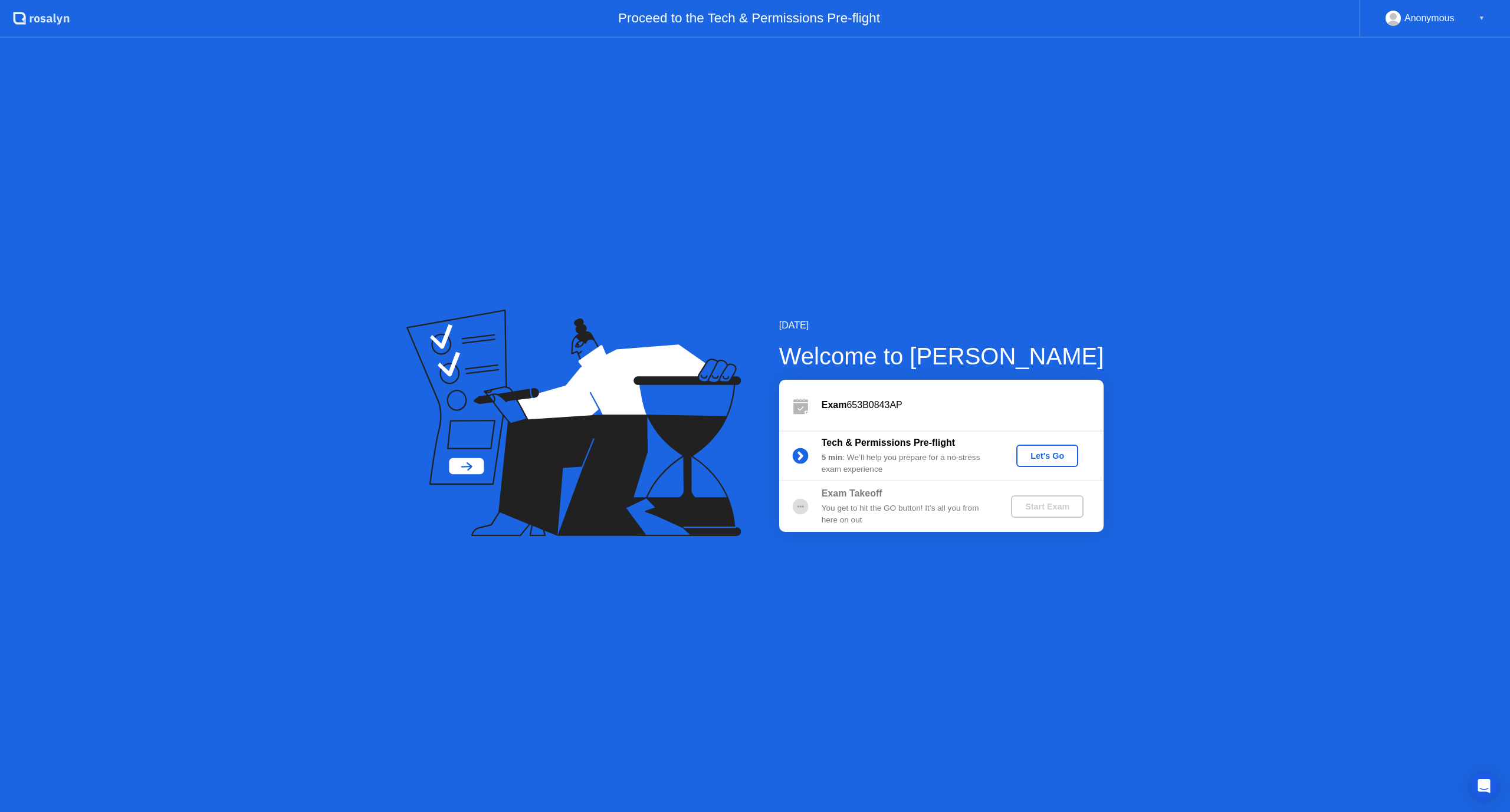
click at [1042, 465] on button "Let's Go" at bounding box center [1047, 455] width 62 height 22
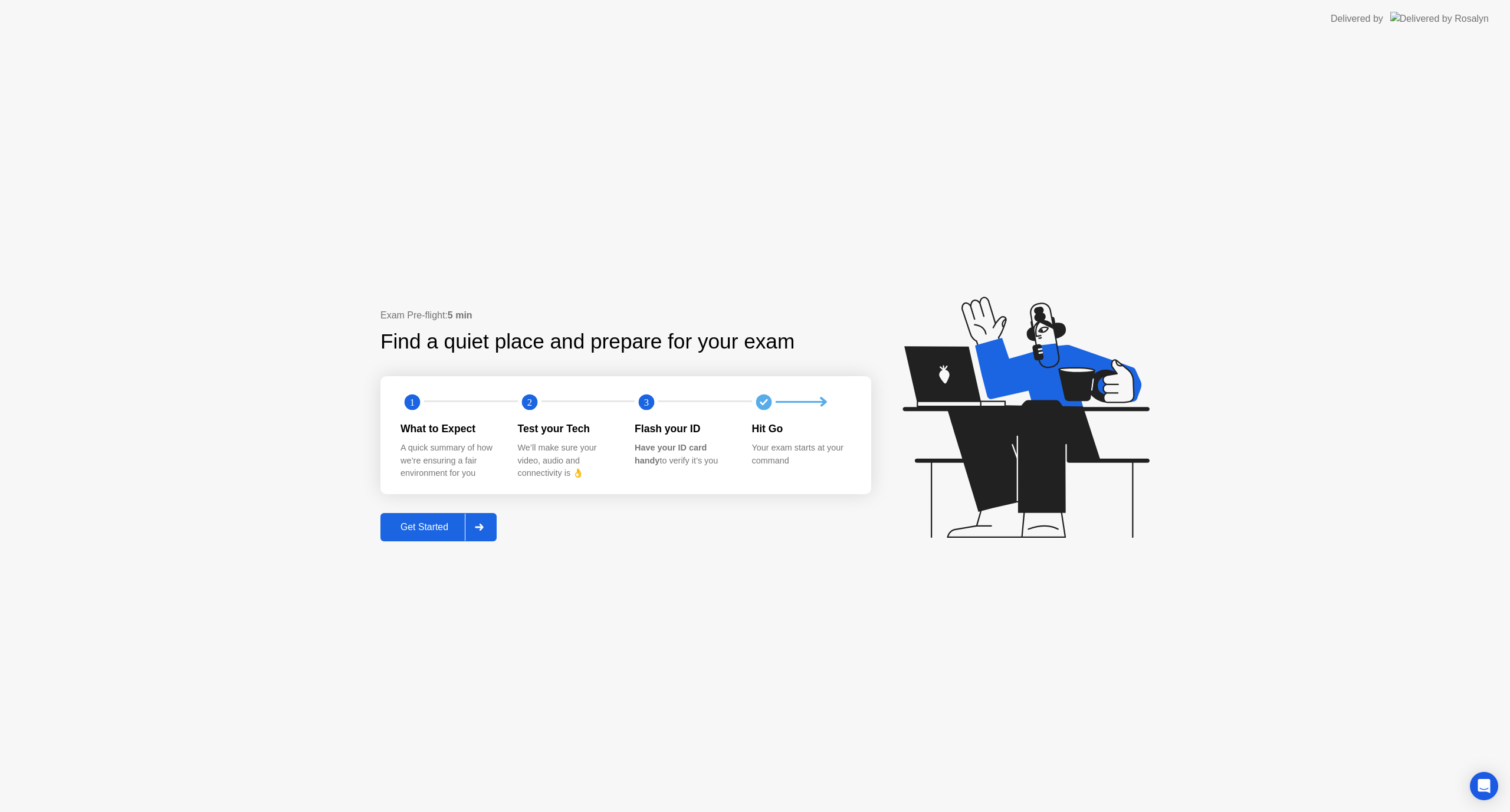
click at [440, 528] on div "Get Started" at bounding box center [425, 527] width 81 height 11
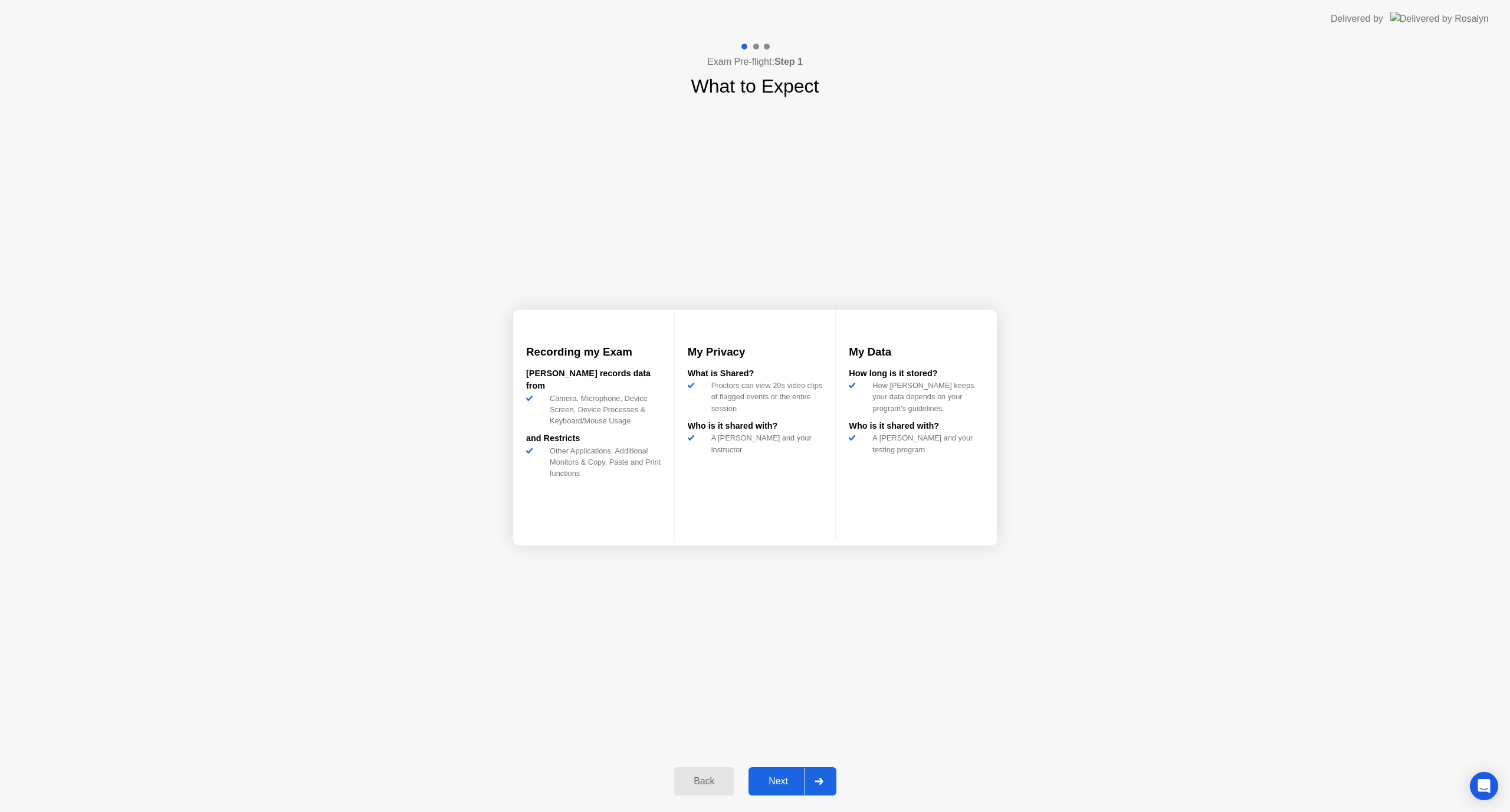
click at [791, 785] on div "Next" at bounding box center [778, 781] width 52 height 11
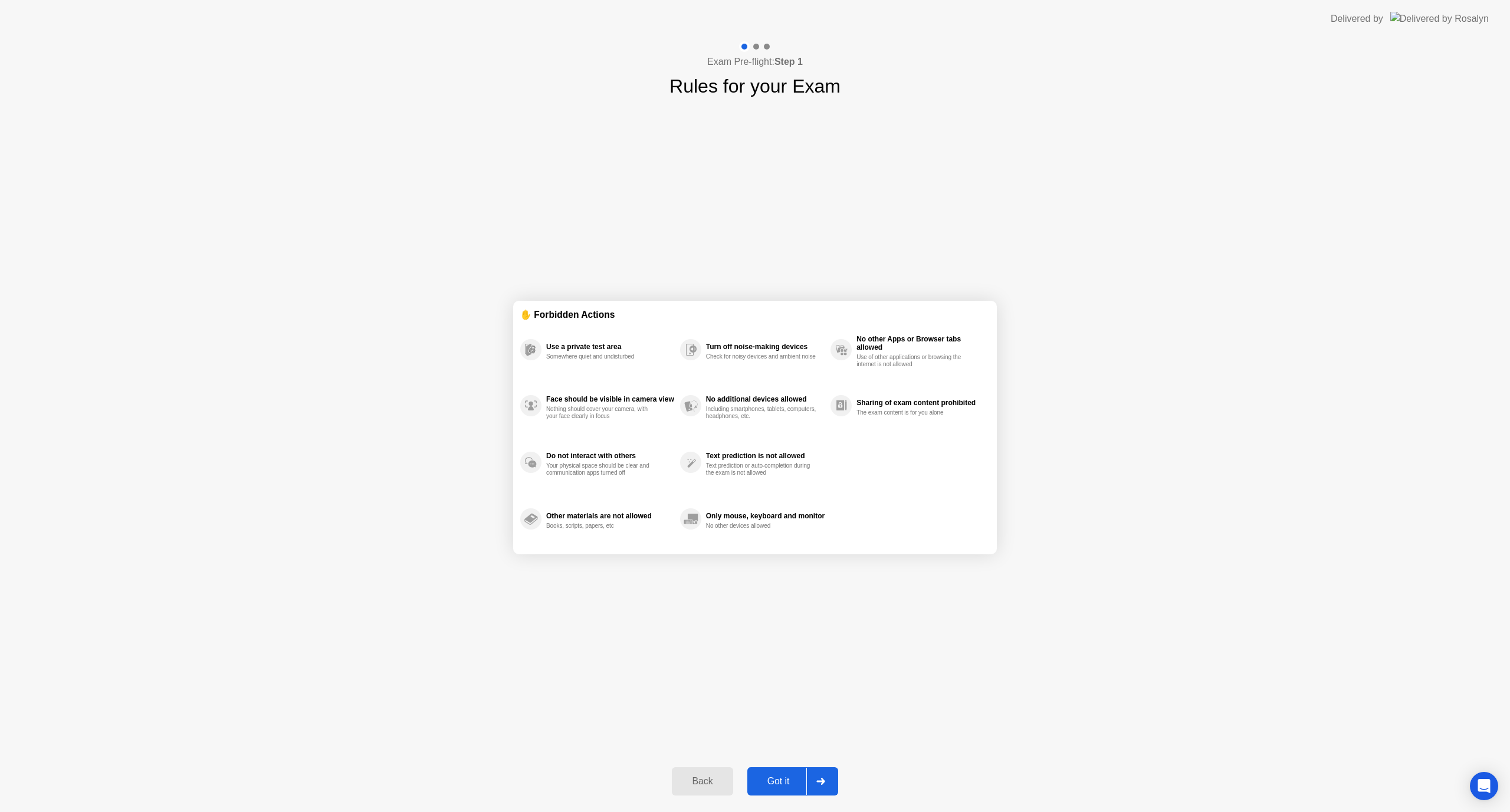
click at [778, 778] on div "Got it" at bounding box center [778, 781] width 56 height 11
select select "**********"
select select "*******"
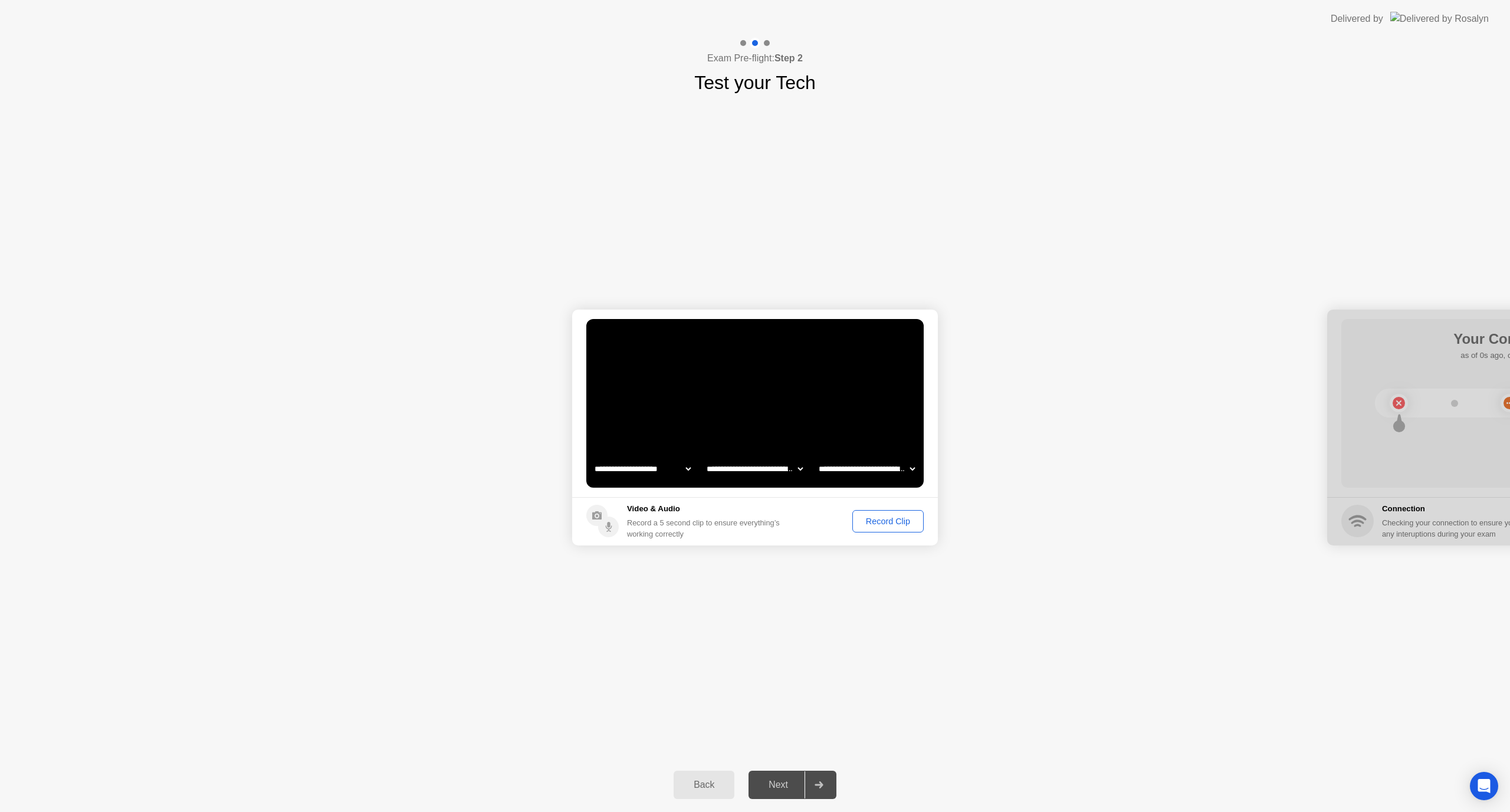
click at [895, 526] on div "Record Clip" at bounding box center [888, 521] width 63 height 10
click at [818, 519] on div "Replay Clip" at bounding box center [823, 521] width 76 height 10
click at [1155, 626] on div "**********" at bounding box center [755, 427] width 1510 height 661
click at [779, 787] on div "Next" at bounding box center [778, 785] width 52 height 11
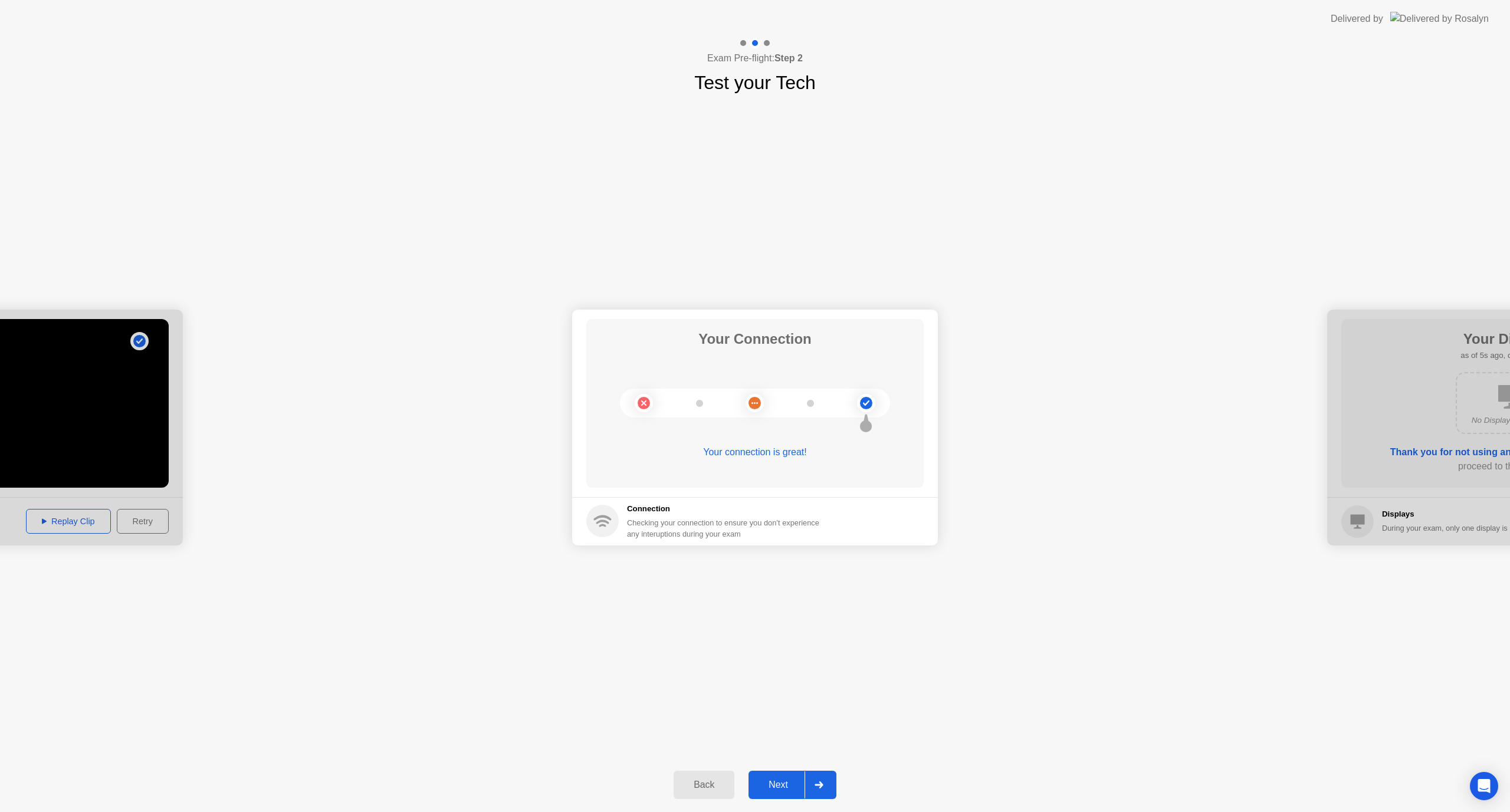
click at [782, 794] on button "Next" at bounding box center [793, 785] width 88 height 29
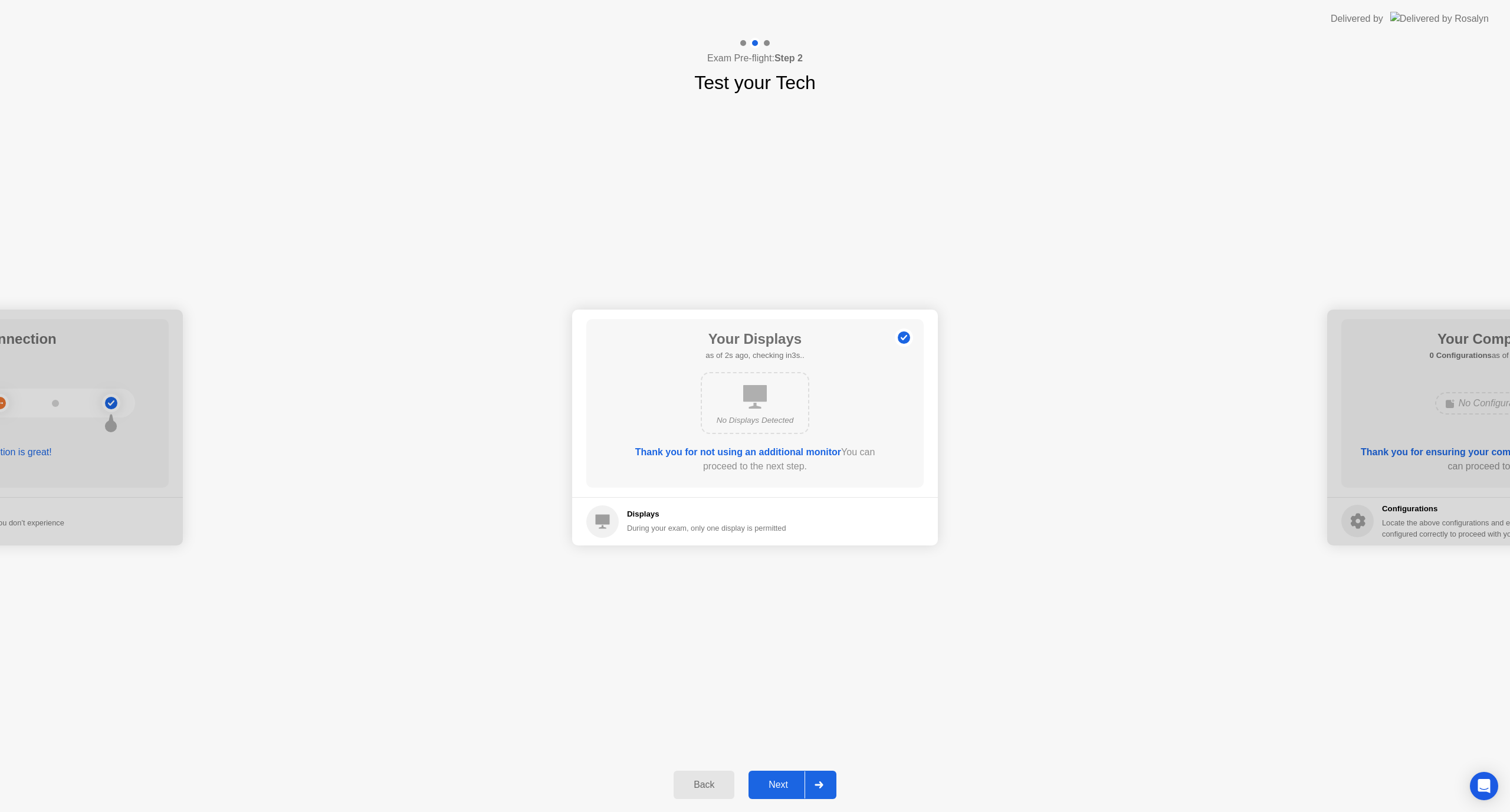
click at [782, 788] on div "Next" at bounding box center [778, 785] width 52 height 11
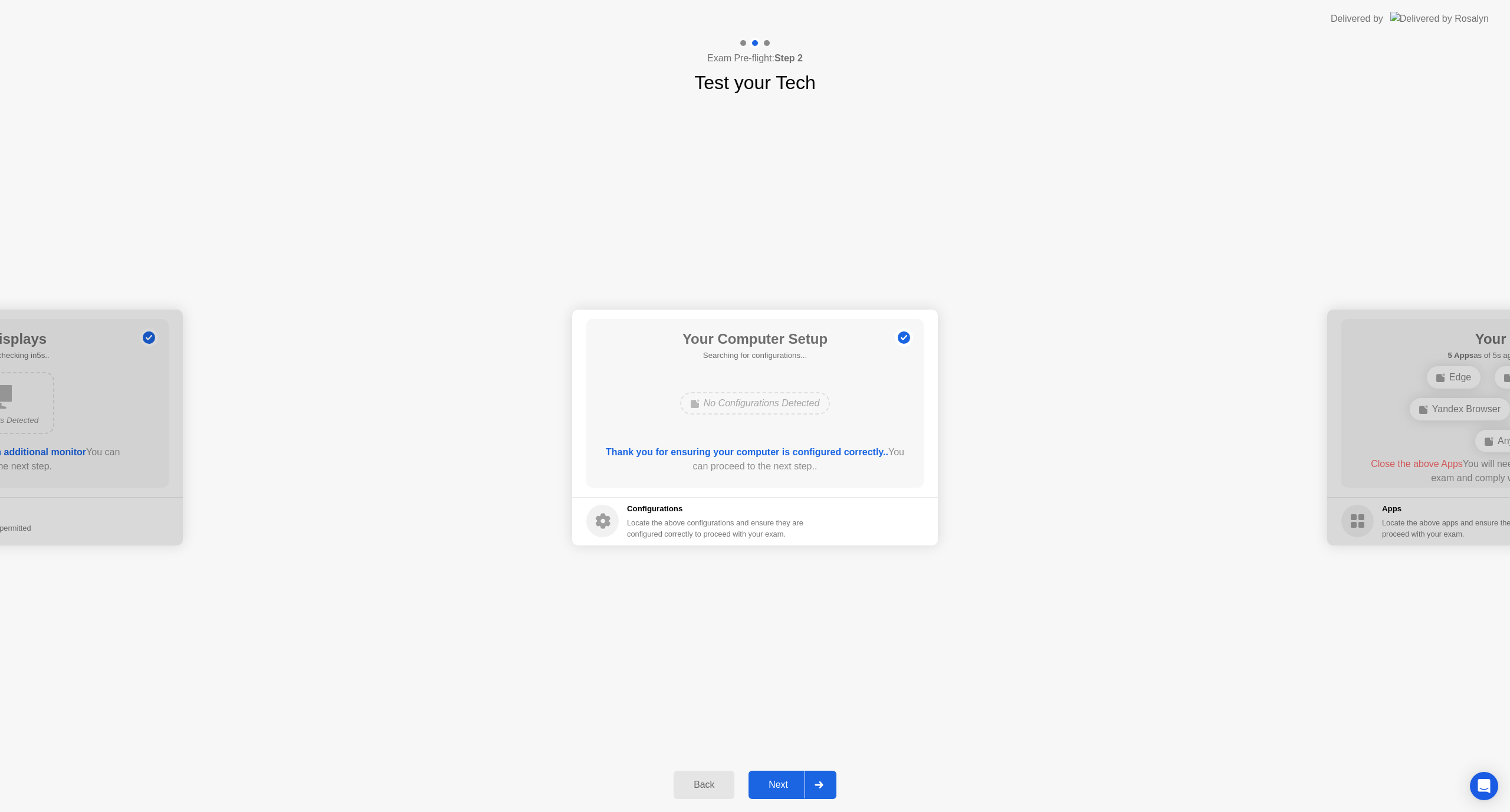
click at [790, 783] on div "Next" at bounding box center [778, 785] width 52 height 11
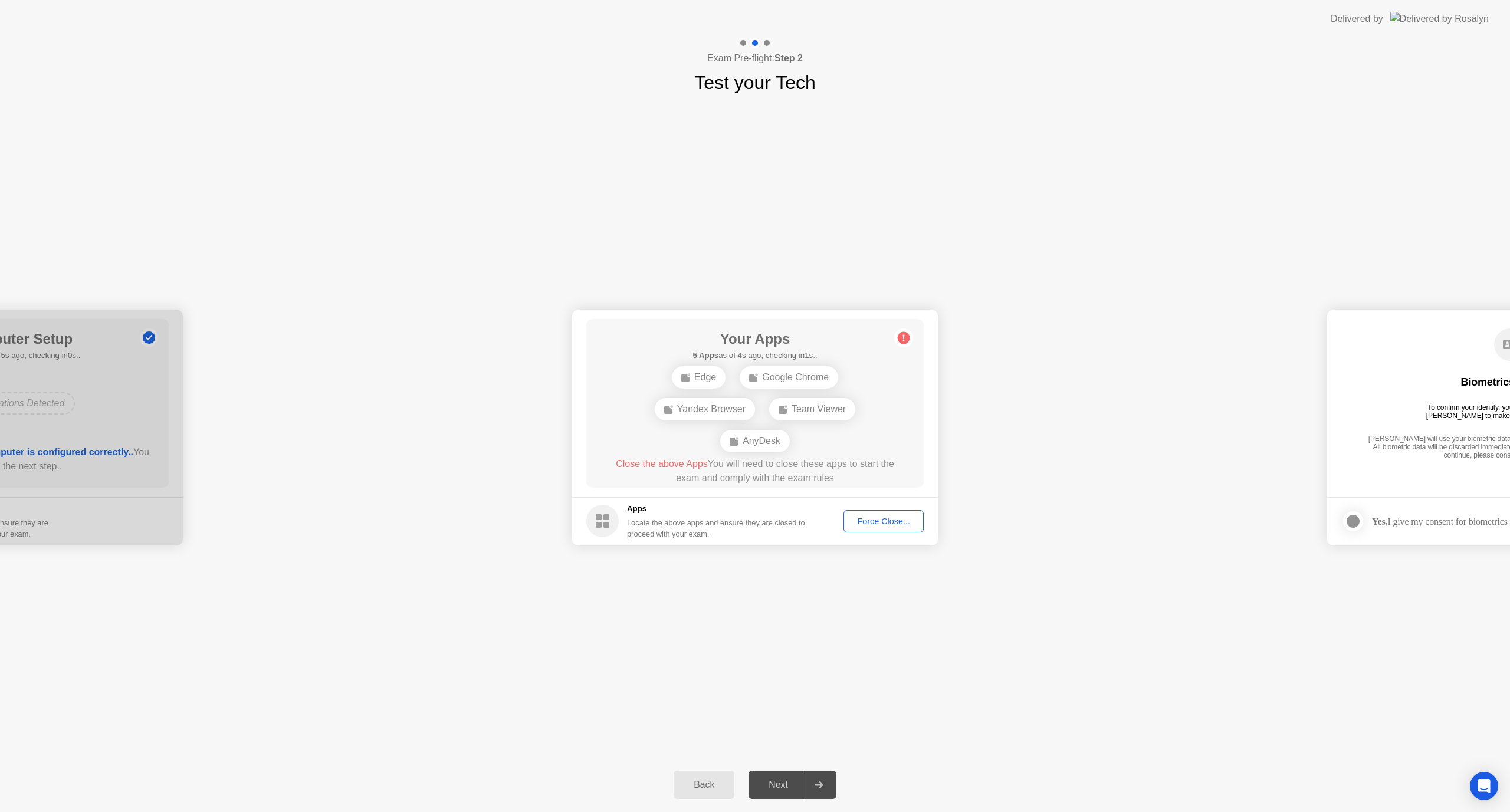
click at [908, 391] on div "Your Apps 5 Apps as of 4s ago, checking in1s.. Edge Google Chrome Yandex Browse…" at bounding box center [755, 403] width 338 height 169
click at [125, 753] on div "**********" at bounding box center [755, 427] width 1510 height 661
click at [312, 686] on div "**********" at bounding box center [755, 427] width 1510 height 661
click at [889, 438] on div "Your Apps 4 Apps as of 3s ago, checking in2s.. Edge Yandex Browser Team Viewer …" at bounding box center [755, 403] width 338 height 169
click at [889, 526] on div "Force Close..." at bounding box center [883, 521] width 72 height 10
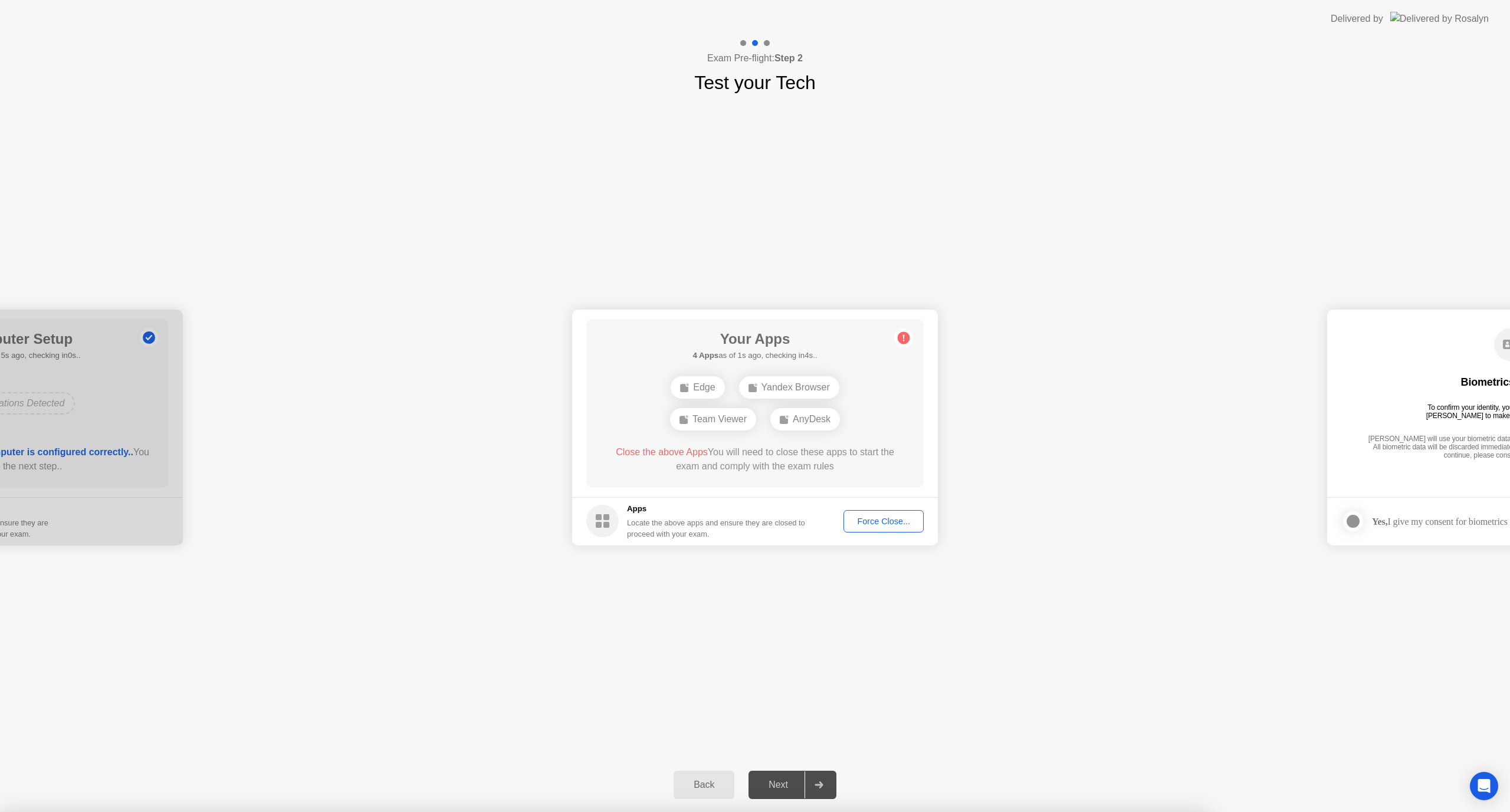
click at [1075, 608] on div "**********" at bounding box center [755, 427] width 1510 height 661
click at [1274, 747] on div "**********" at bounding box center [755, 427] width 1510 height 661
click at [887, 403] on div "Edge Team Viewer AnyDesk" at bounding box center [755, 403] width 270 height 31
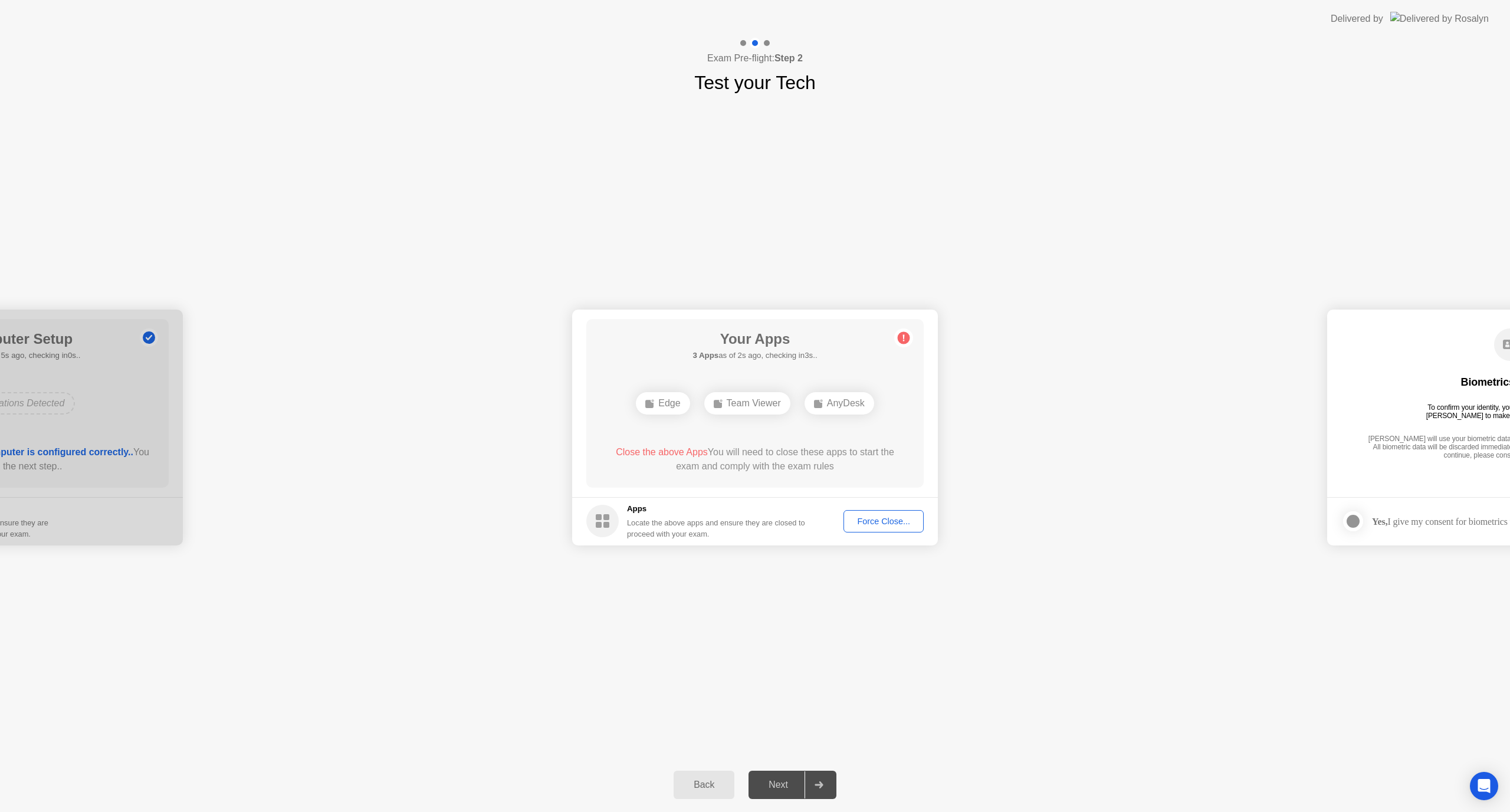
click at [891, 517] on div "Force Close..." at bounding box center [883, 521] width 72 height 10
drag, startPoint x: 784, startPoint y: 329, endPoint x: 853, endPoint y: 341, distance: 70.0
click at [853, 341] on div "Your Apps 1 App as of 0s ago, checking in5s.. Edge Close the above App You will…" at bounding box center [755, 403] width 338 height 169
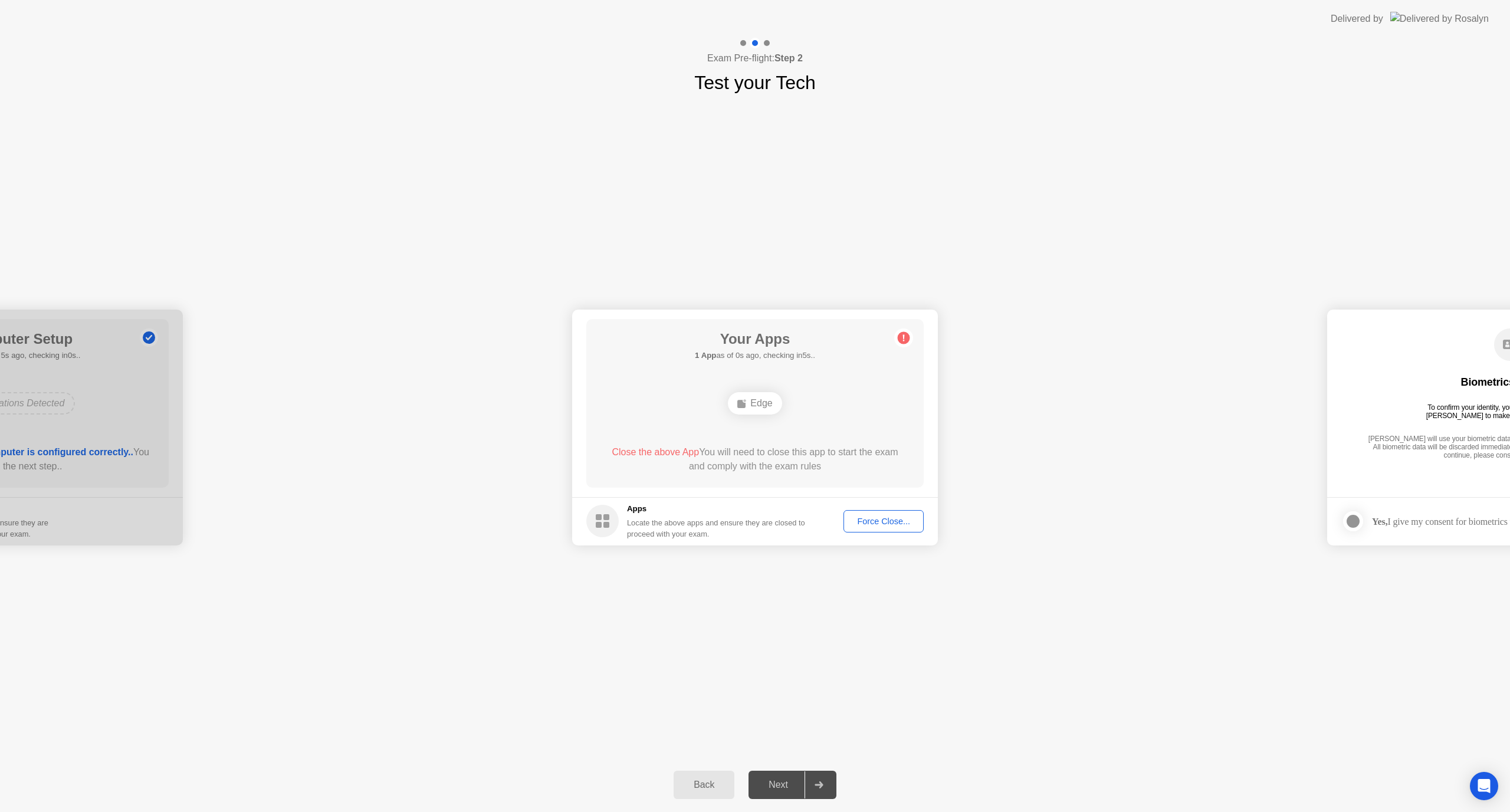
drag, startPoint x: 810, startPoint y: 333, endPoint x: 805, endPoint y: 358, distance: 25.5
click at [809, 335] on h1 "Your Apps" at bounding box center [755, 339] width 120 height 22
click at [755, 405] on div "Edge" at bounding box center [755, 403] width 54 height 22
click at [897, 520] on div "Force Close..." at bounding box center [883, 521] width 72 height 10
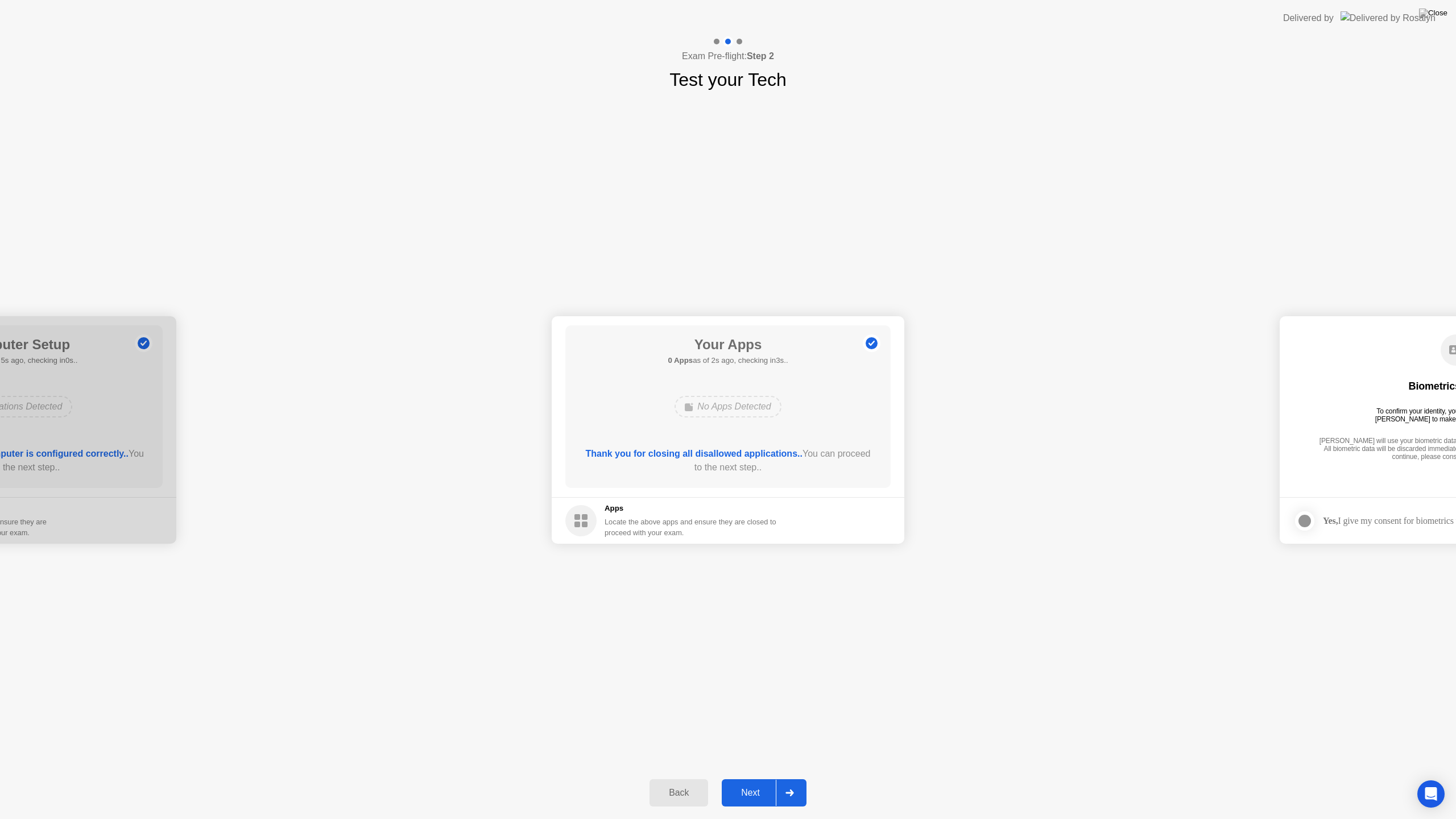
click at [749, 783] on div "Next" at bounding box center [751, 793] width 50 height 10
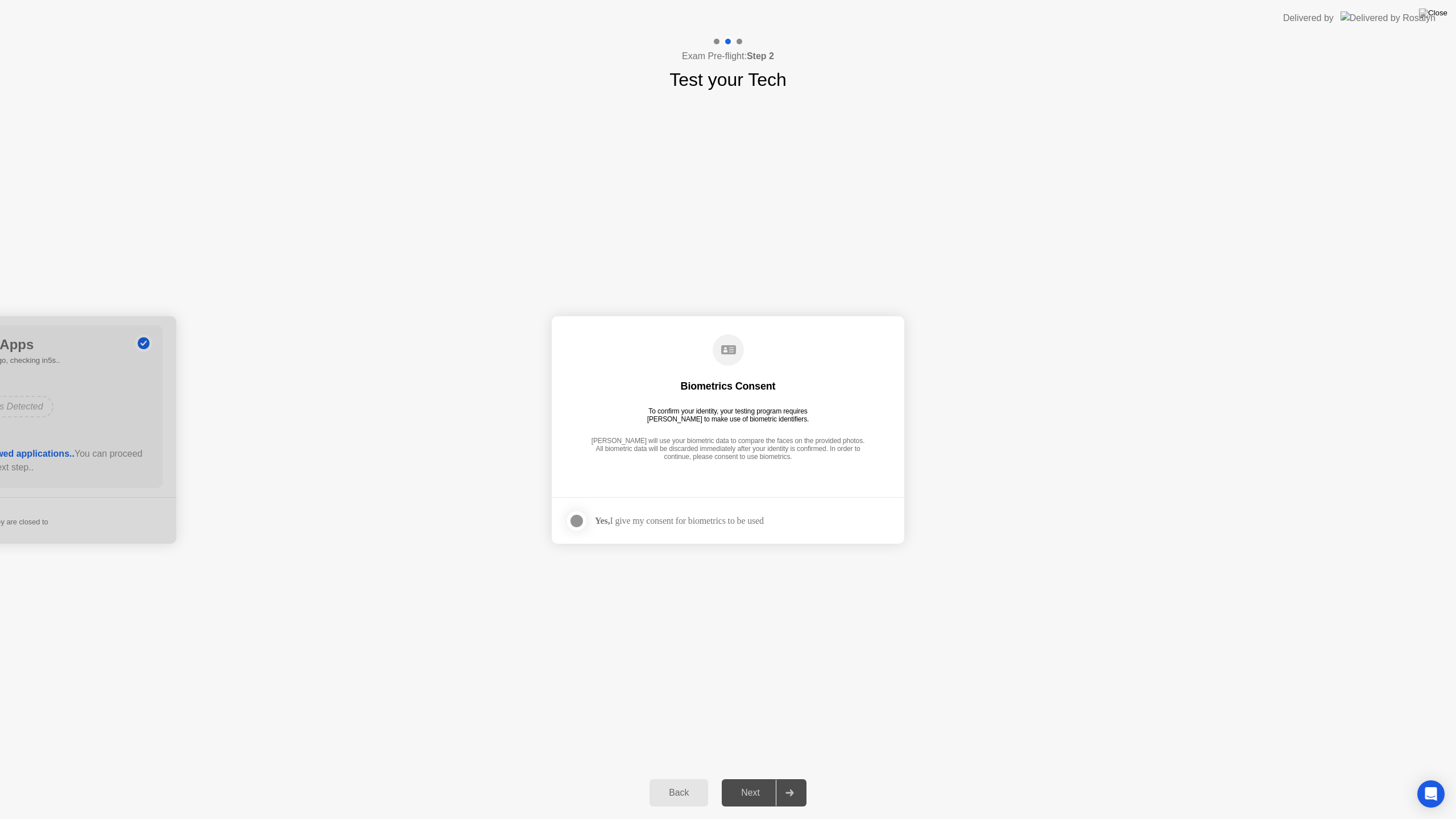
click at [587, 517] on label at bounding box center [580, 521] width 29 height 23
click at [758, 783] on div "Next" at bounding box center [751, 793] width 50 height 10
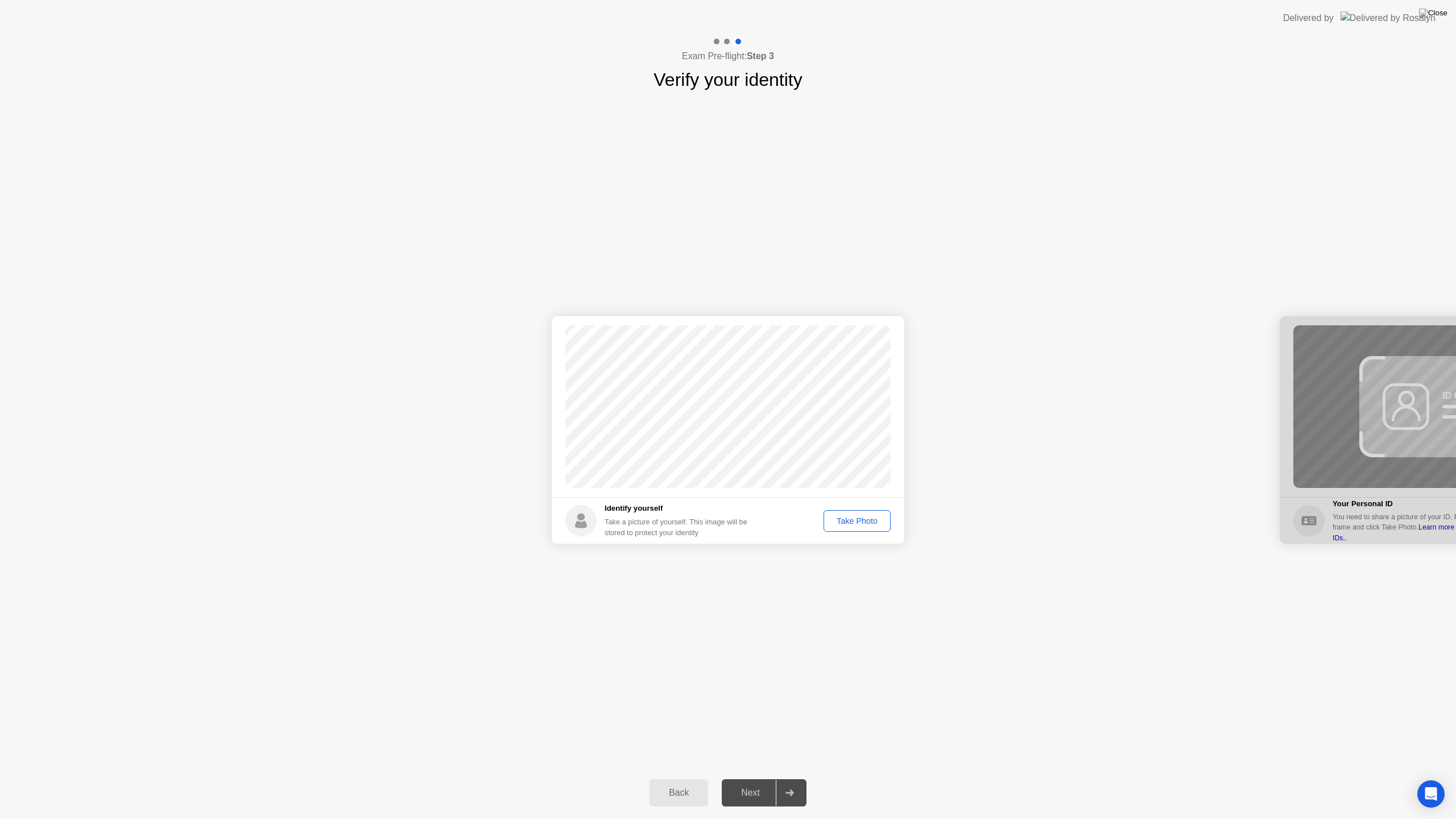
click at [859, 521] on div "Take Photo" at bounding box center [857, 521] width 59 height 10
click at [873, 525] on div "Retake" at bounding box center [864, 521] width 44 height 10
click at [860, 520] on div "Take Photo" at bounding box center [857, 521] width 59 height 10
click at [860, 520] on div "Retake" at bounding box center [864, 521] width 44 height 10
click at [863, 520] on div "Take Photo" at bounding box center [857, 521] width 59 height 10
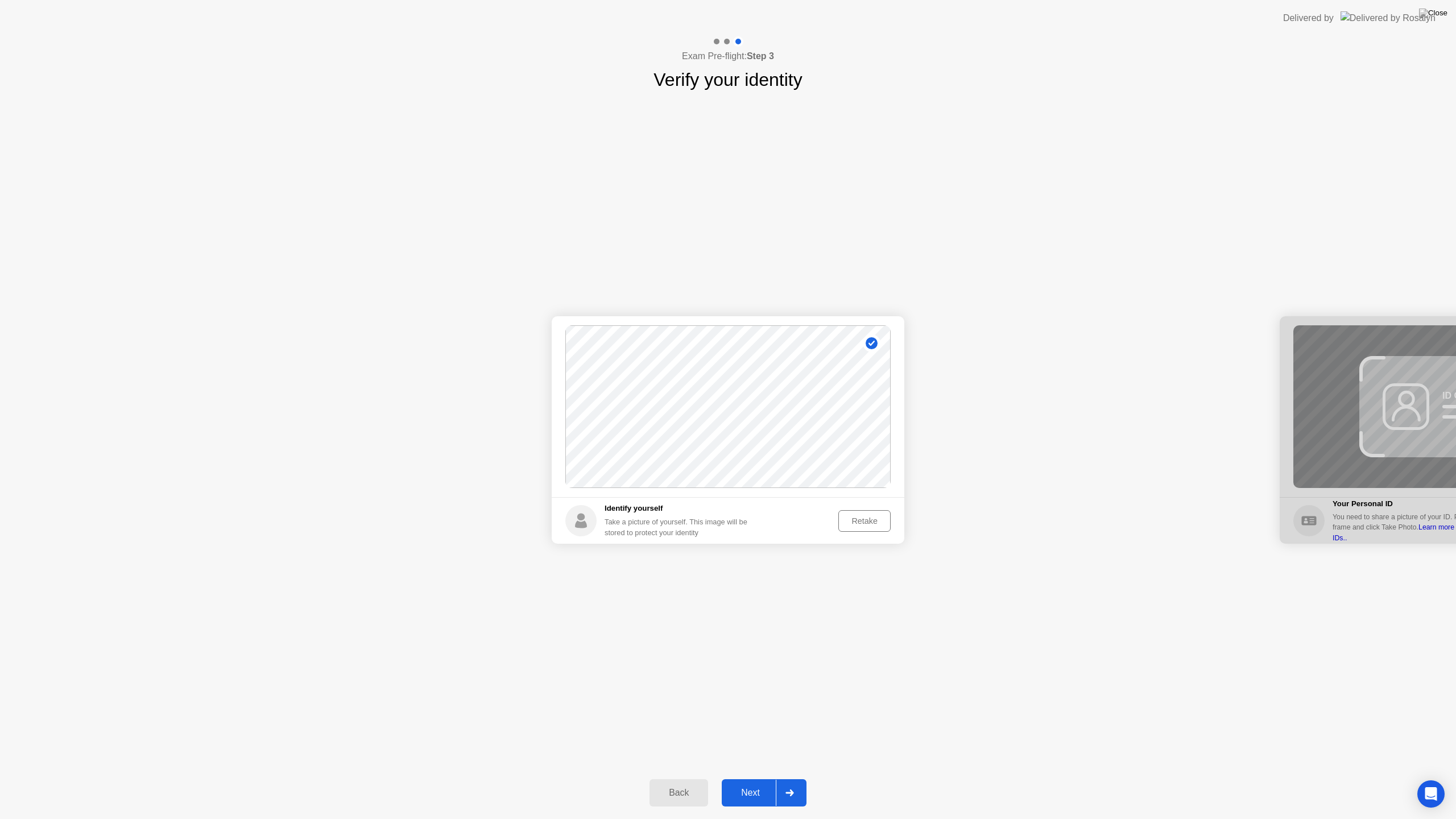
click at [753, 782] on button "Next" at bounding box center [764, 793] width 85 height 28
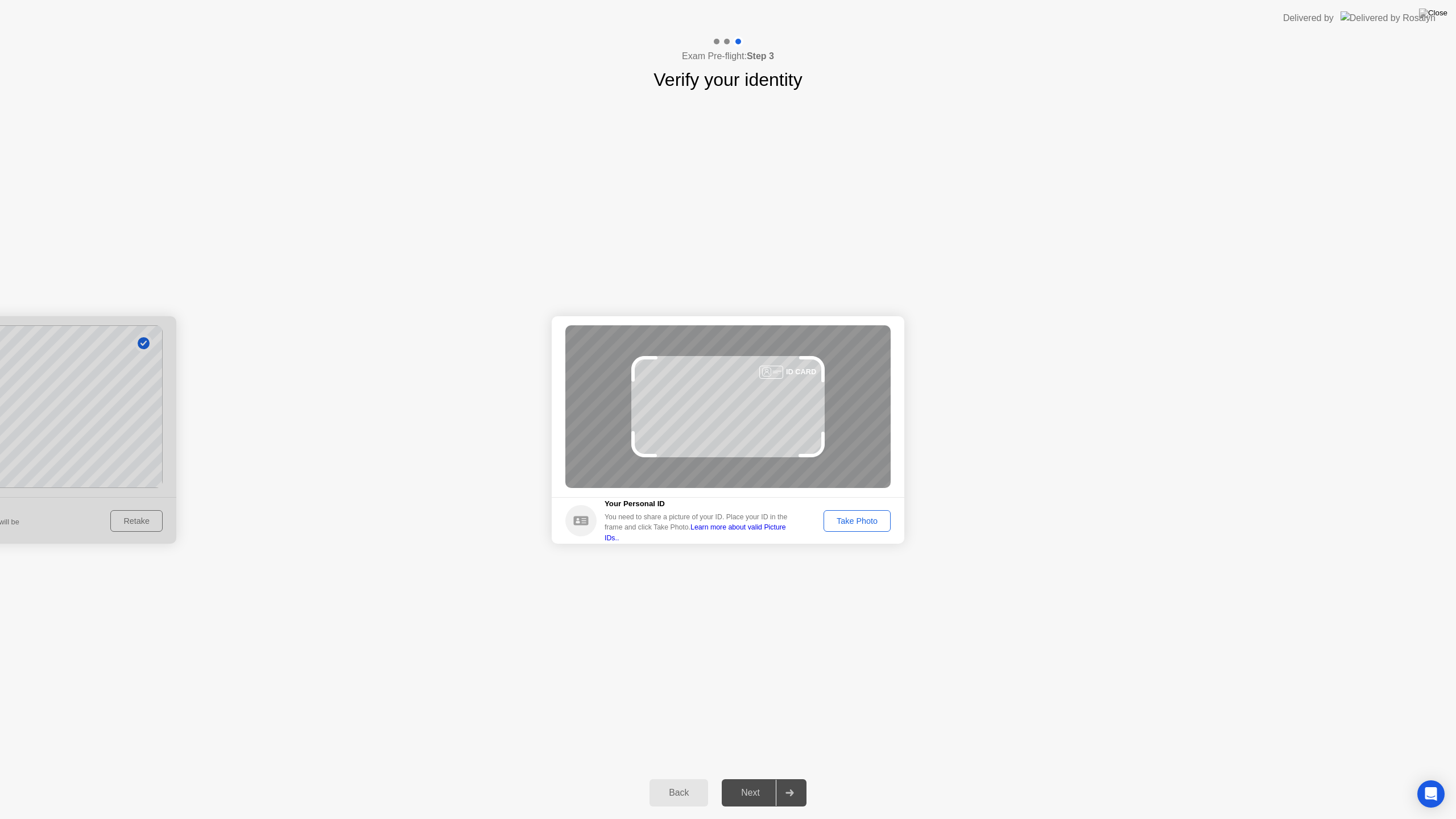
click at [847, 517] on div "Take Photo" at bounding box center [857, 521] width 59 height 10
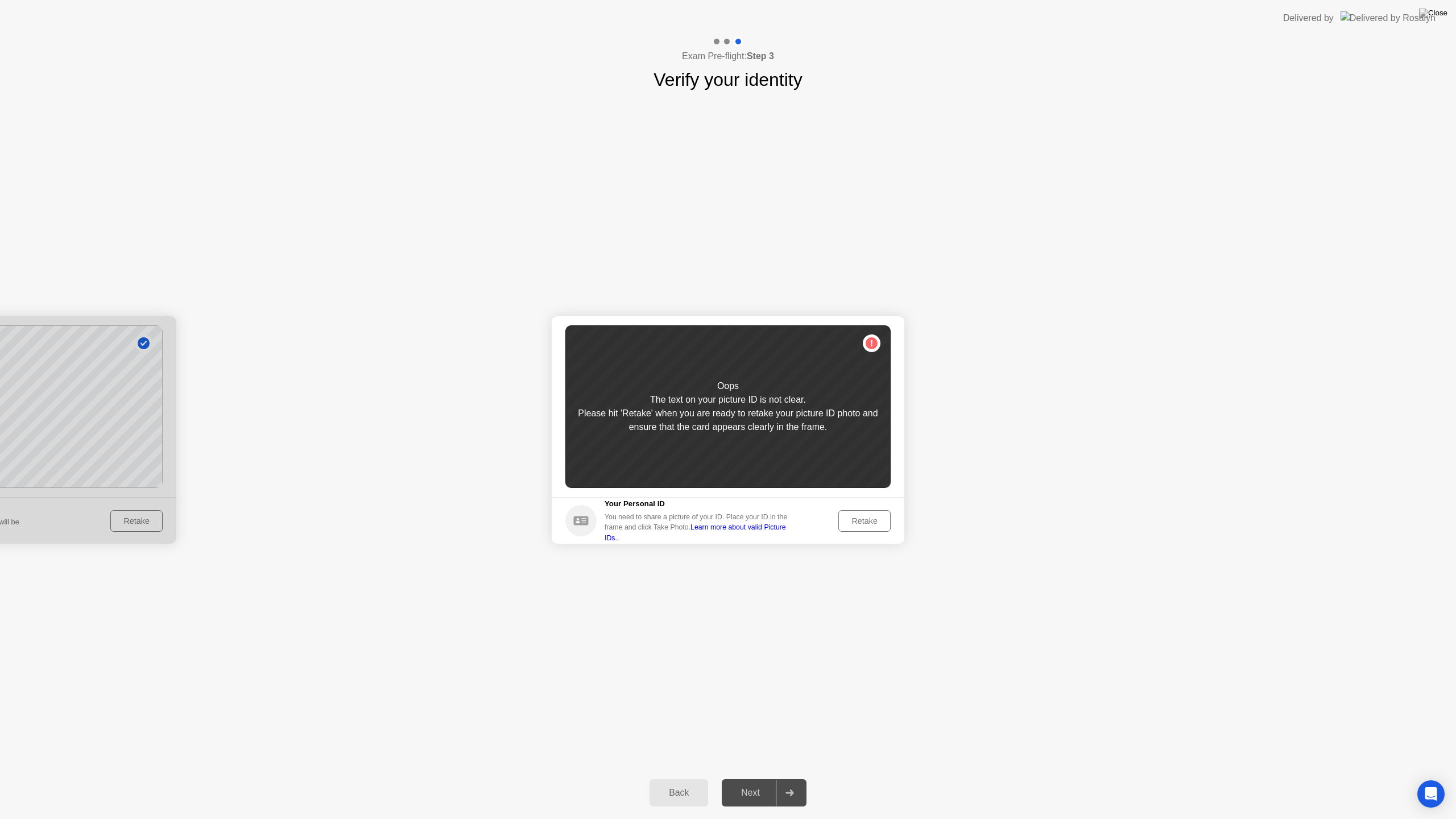
click at [878, 522] on div "Retake" at bounding box center [864, 521] width 44 height 10
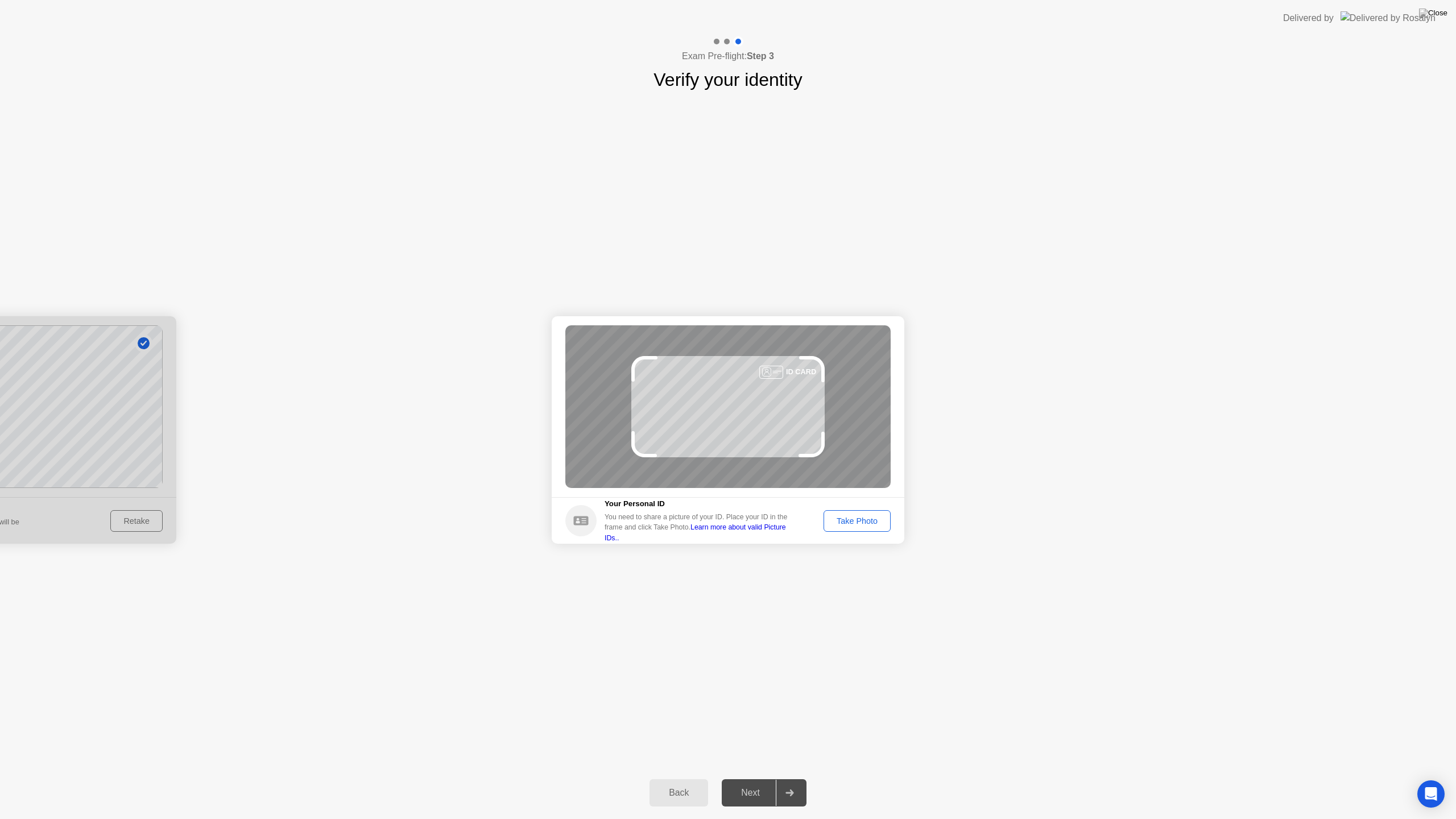
click at [868, 524] on div "Take Photo" at bounding box center [857, 521] width 59 height 10
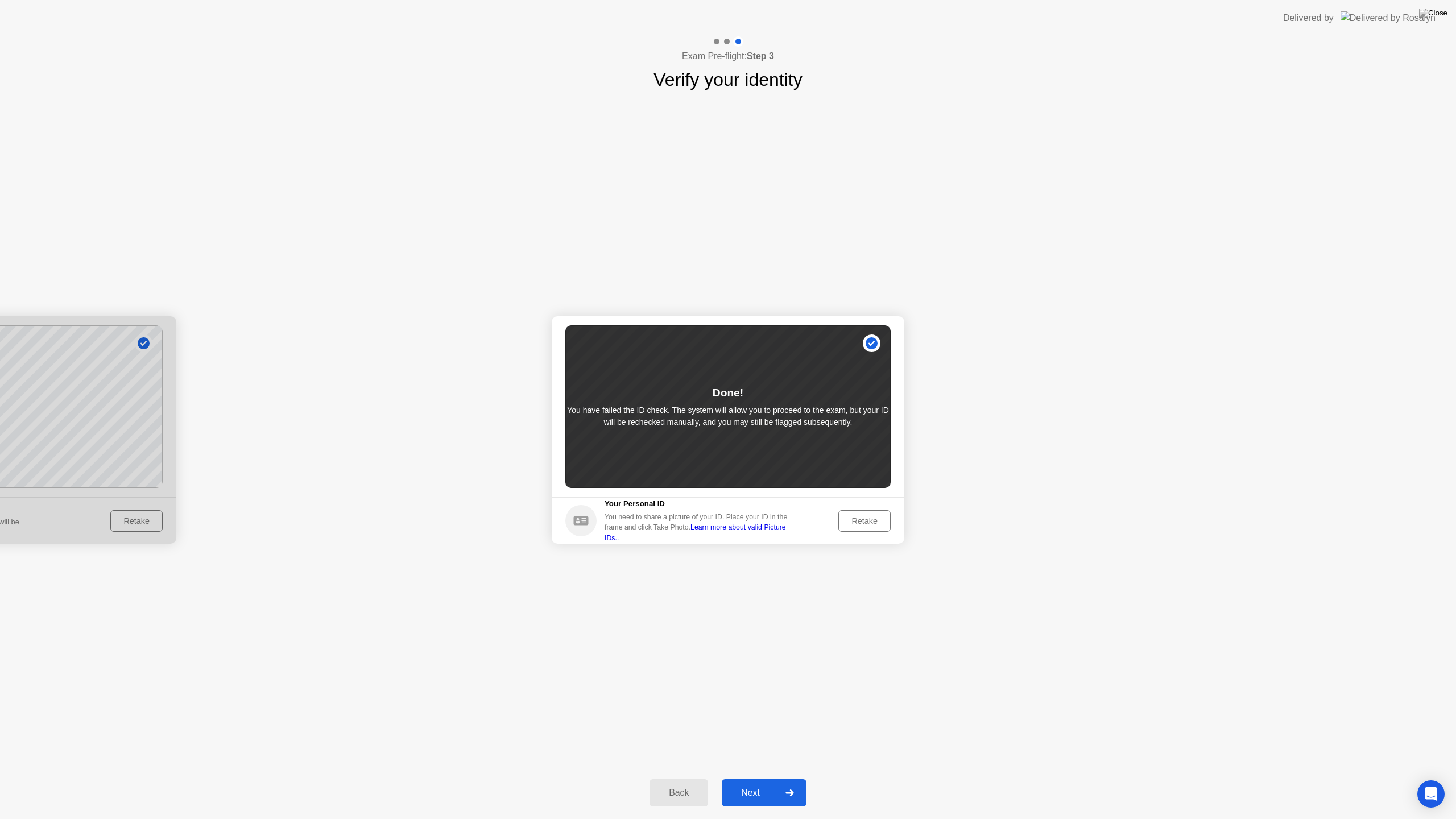
click at [873, 523] on div "Retake" at bounding box center [864, 521] width 44 height 10
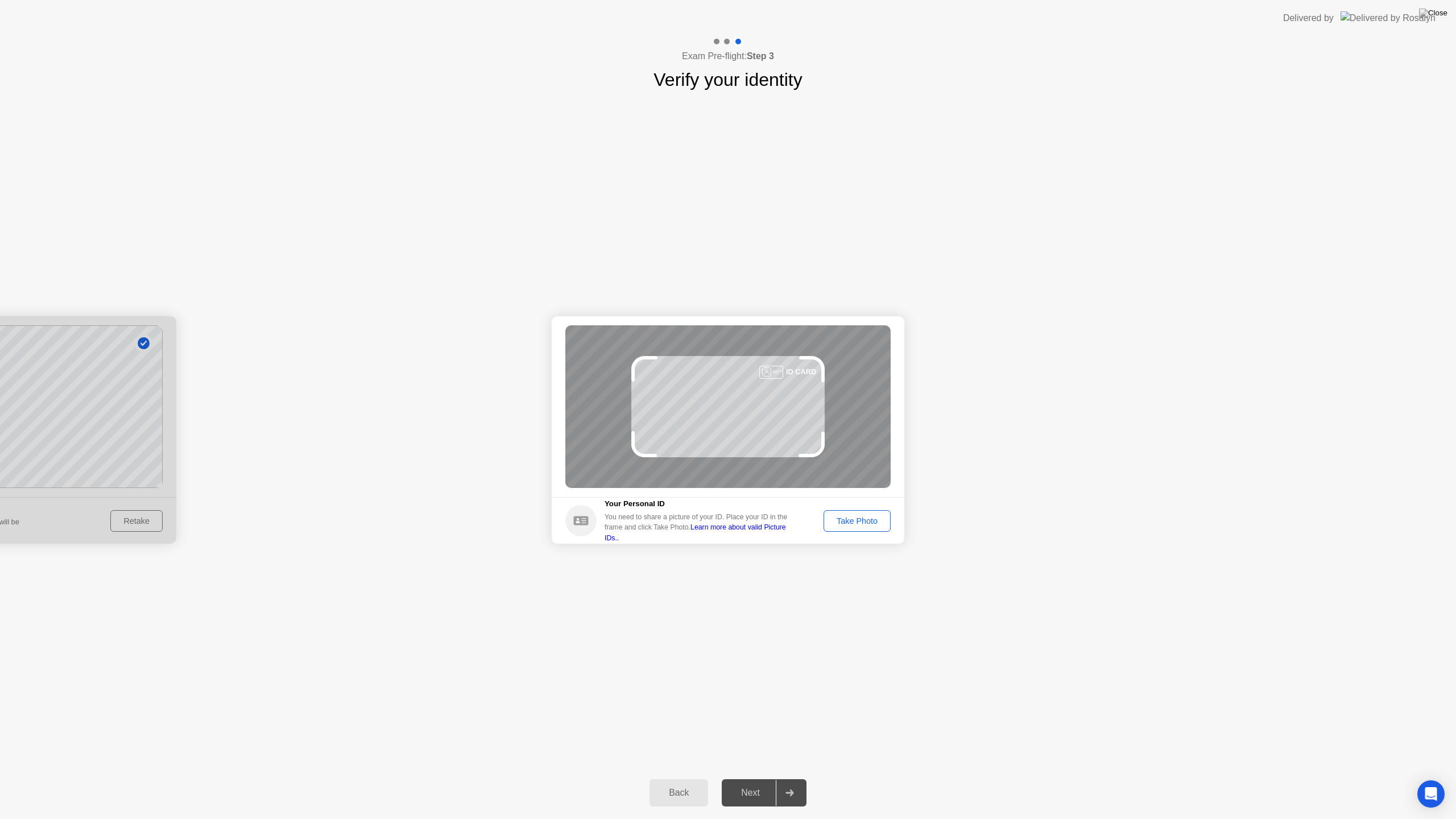
click at [860, 519] on div "Take Photo" at bounding box center [857, 521] width 59 height 10
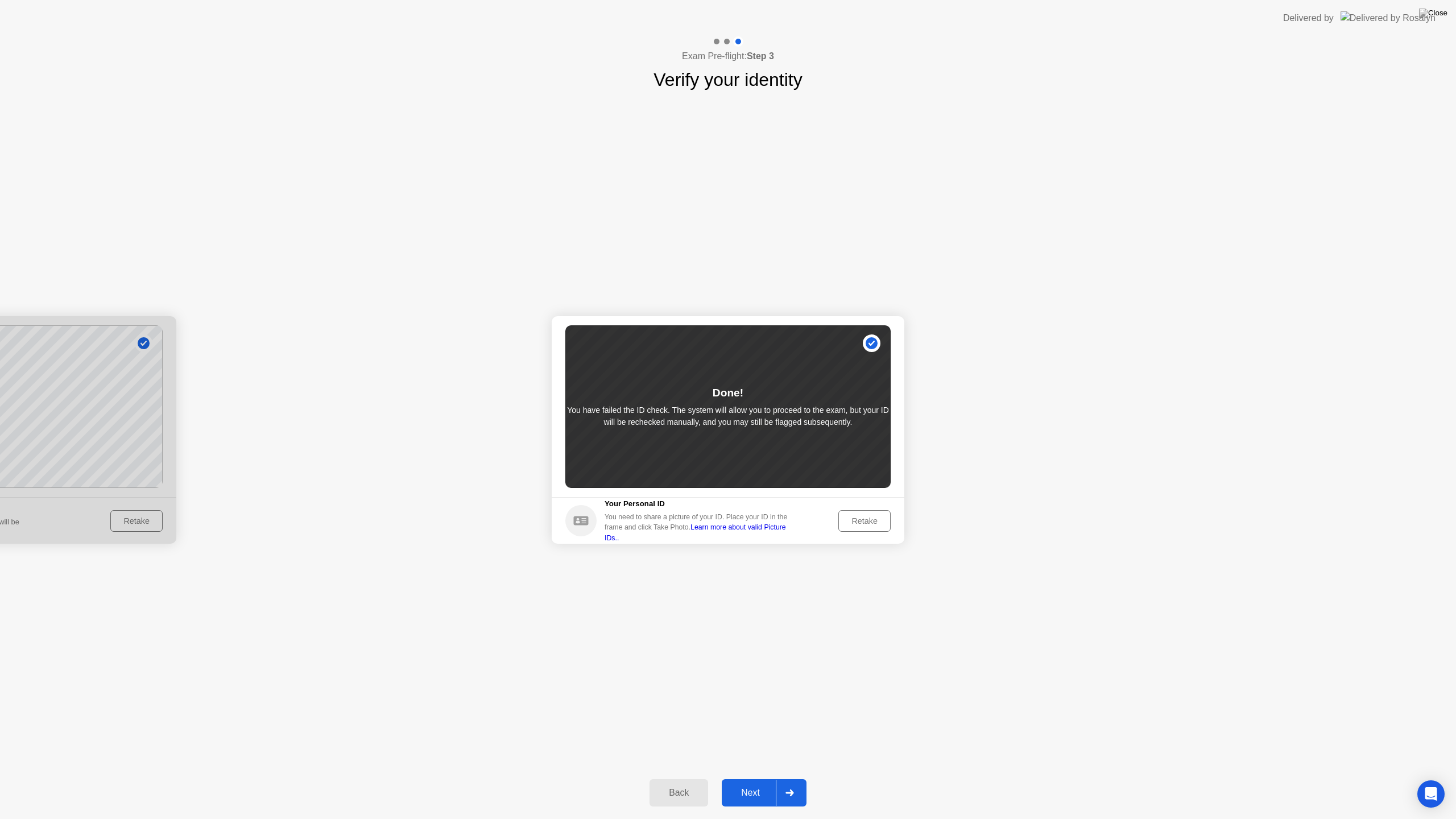
click at [775, 781] on button "Next" at bounding box center [764, 793] width 85 height 28
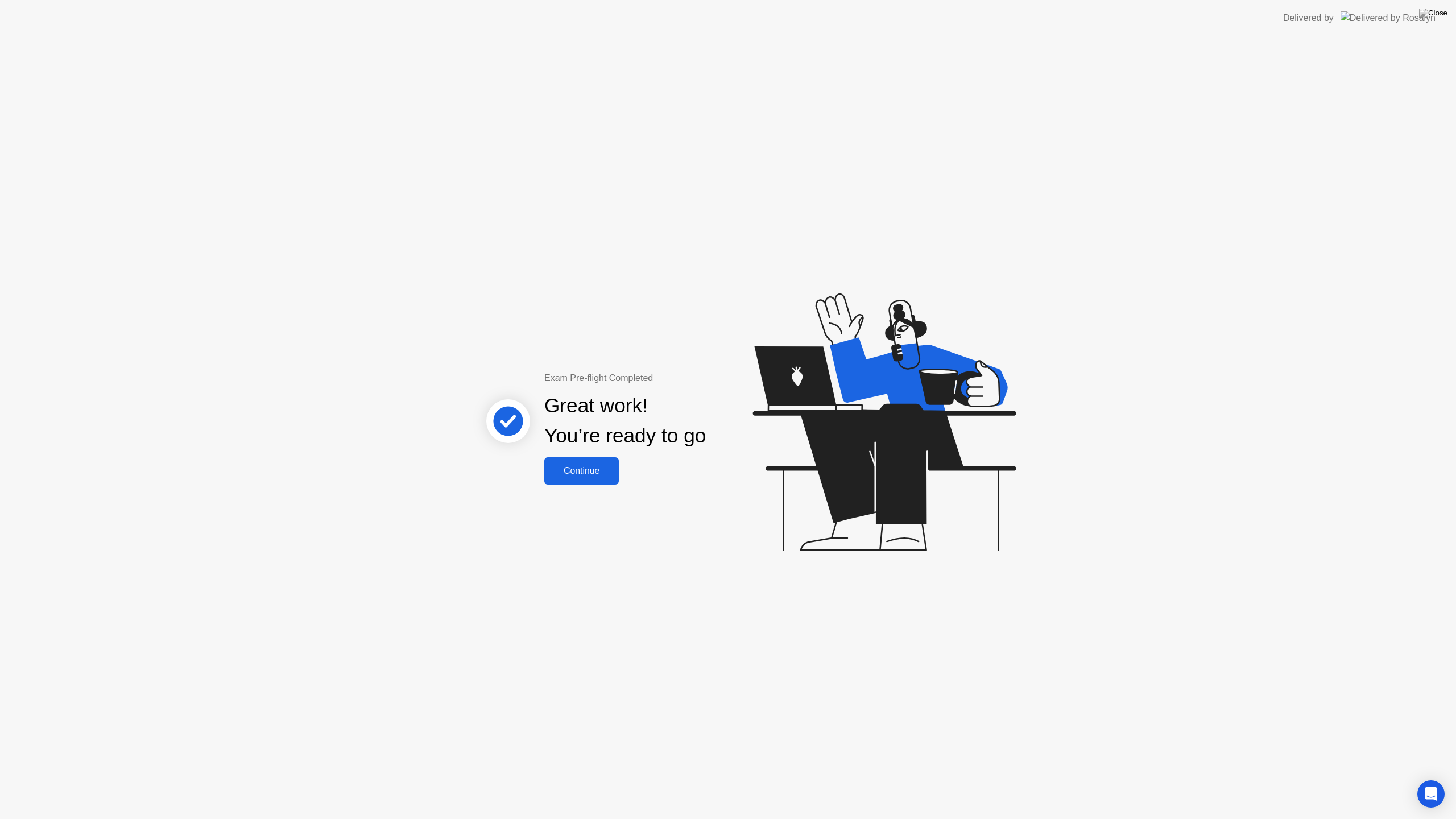
click at [577, 466] on div "Continue" at bounding box center [582, 471] width 68 height 10
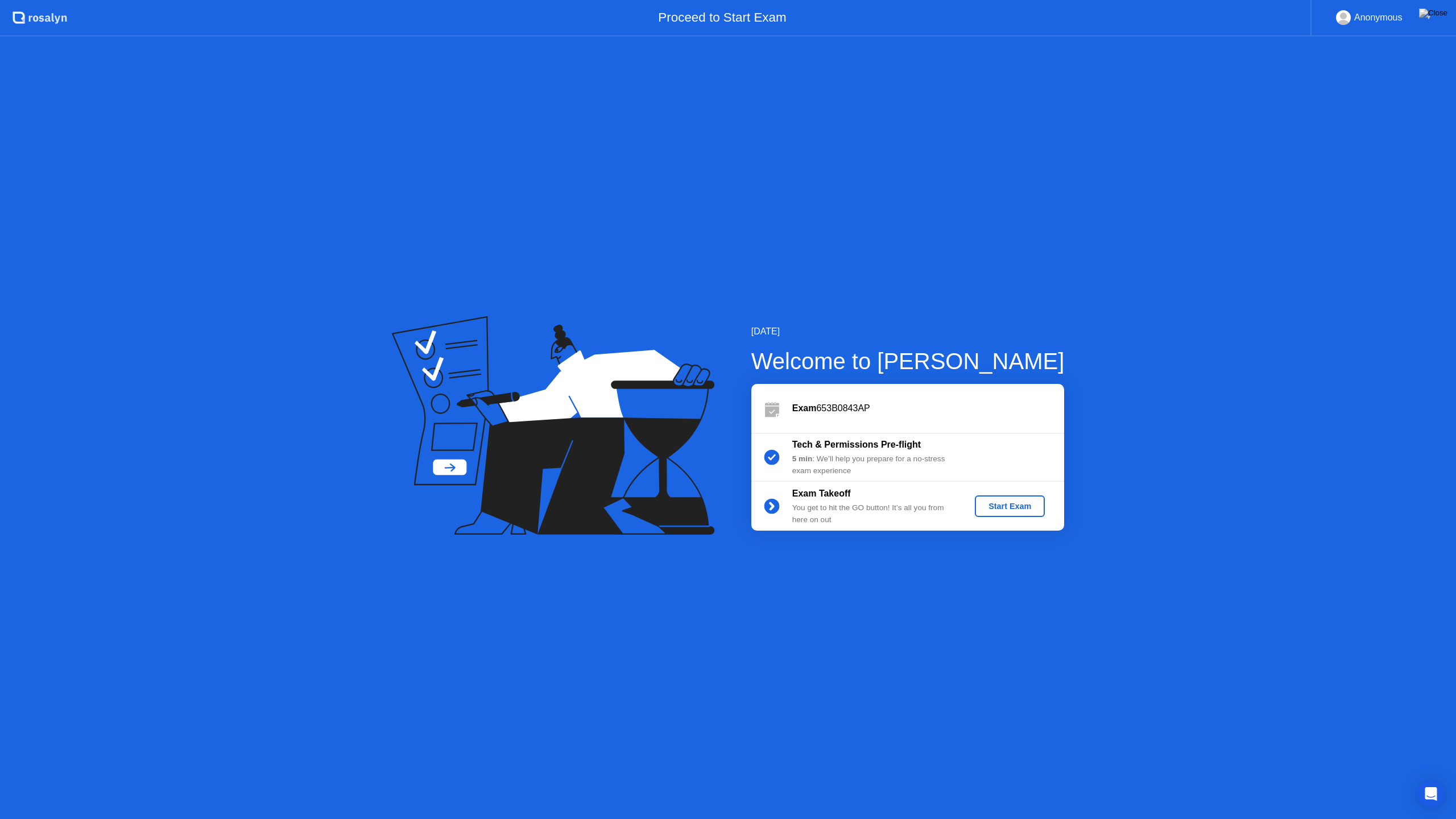
click at [1018, 520] on div "Exam Takeoff You get to hit the GO button! It’s all you from here on out Start …" at bounding box center [907, 506] width 312 height 49
click at [1017, 503] on div "Start Exam" at bounding box center [1009, 506] width 61 height 10
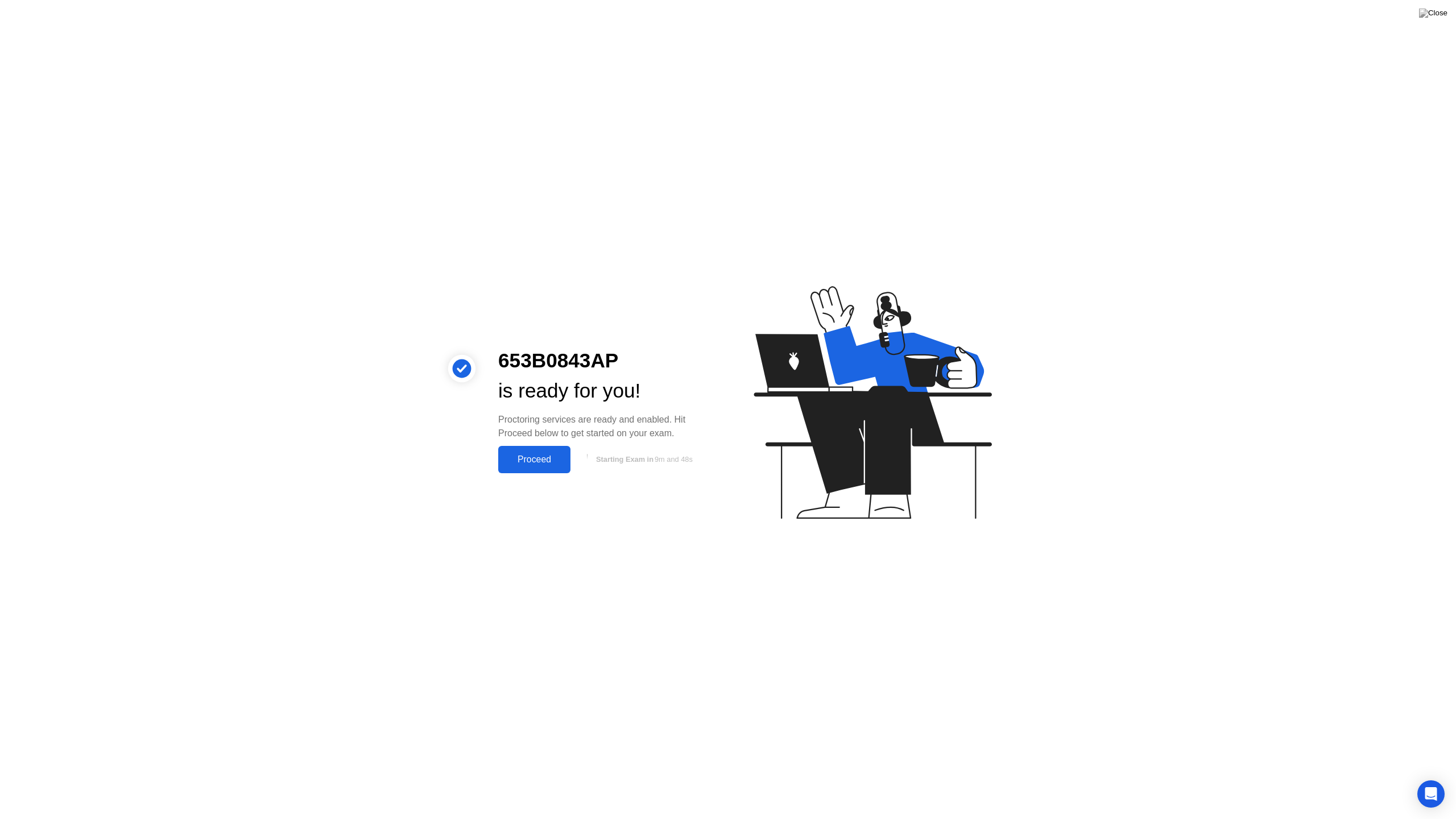
click at [540, 459] on div "Proceed" at bounding box center [535, 460] width 66 height 10
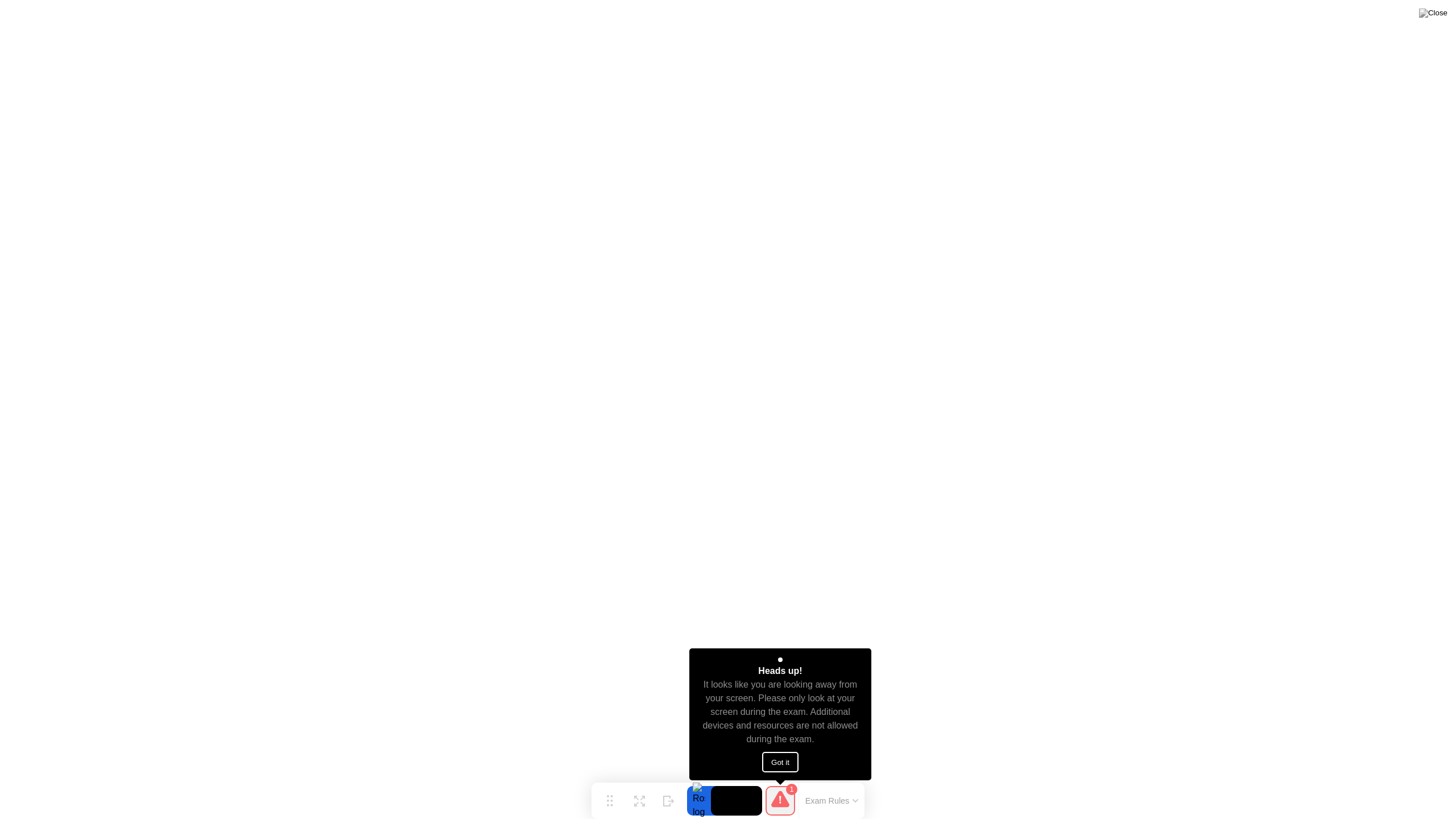
click at [784, 762] on button "Got it" at bounding box center [780, 763] width 36 height 21
